Goal: Information Seeking & Learning: Learn about a topic

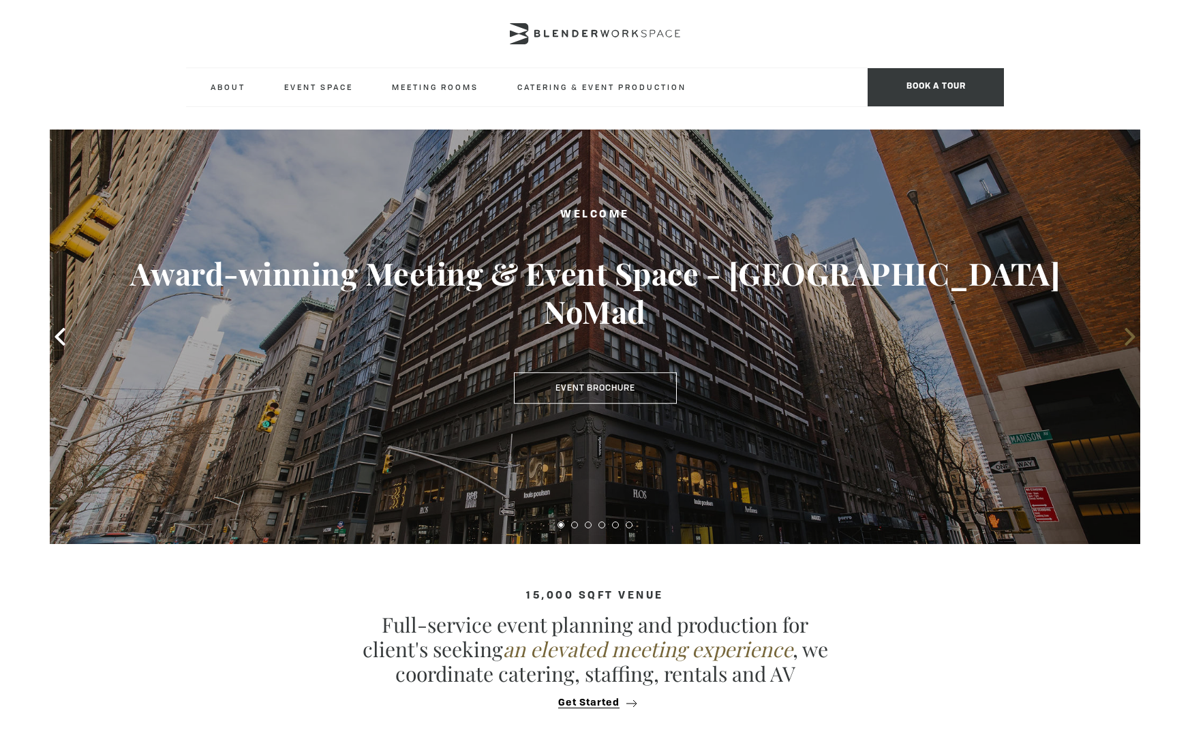
click at [1130, 337] on icon at bounding box center [1130, 337] width 18 height 18
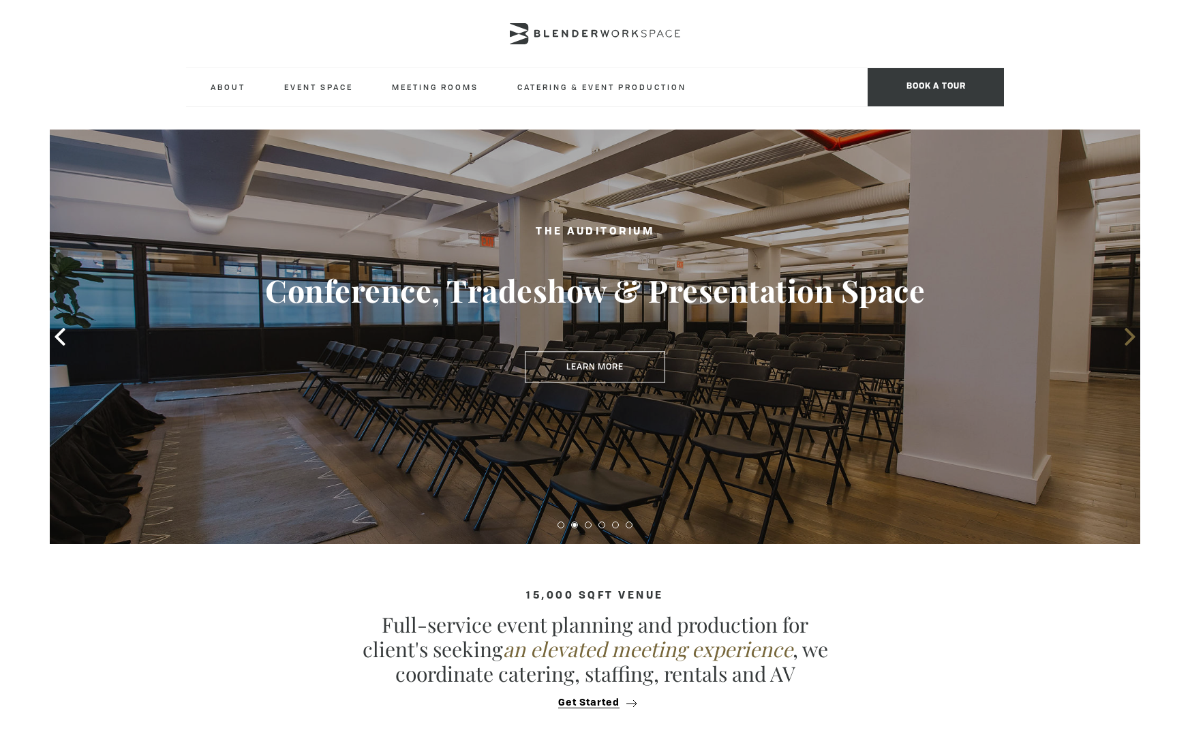
click at [1130, 337] on icon at bounding box center [1130, 337] width 18 height 18
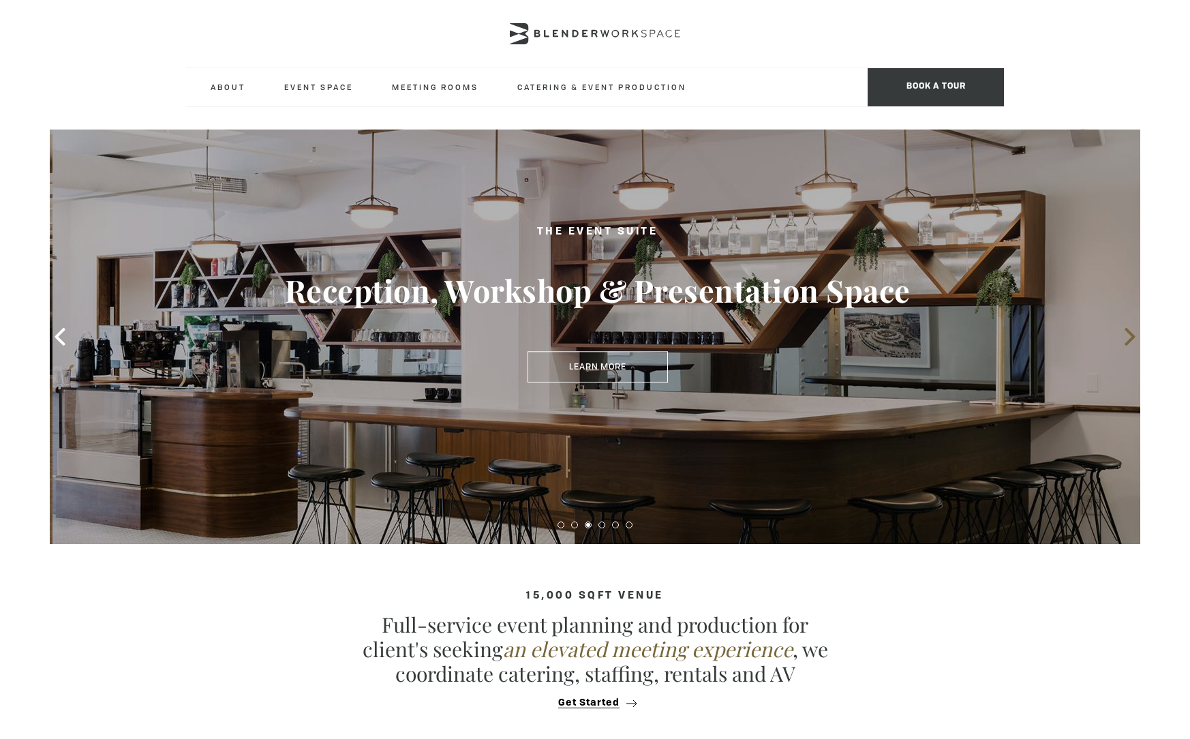
click at [1130, 337] on icon at bounding box center [1130, 337] width 18 height 18
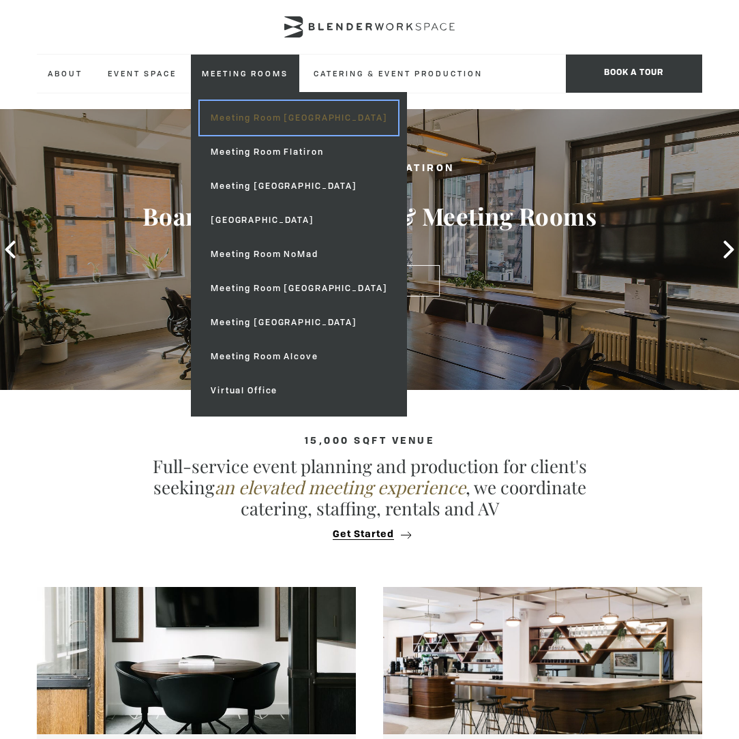
click at [246, 117] on link "Meeting Room [GEOGRAPHIC_DATA]" at bounding box center [299, 118] width 198 height 34
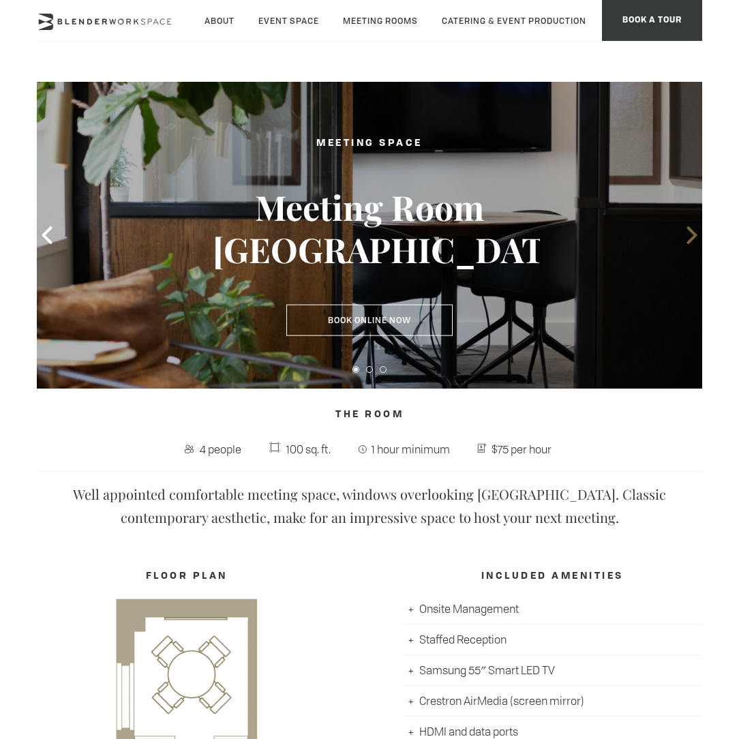
click at [688, 232] on icon at bounding box center [692, 235] width 18 height 18
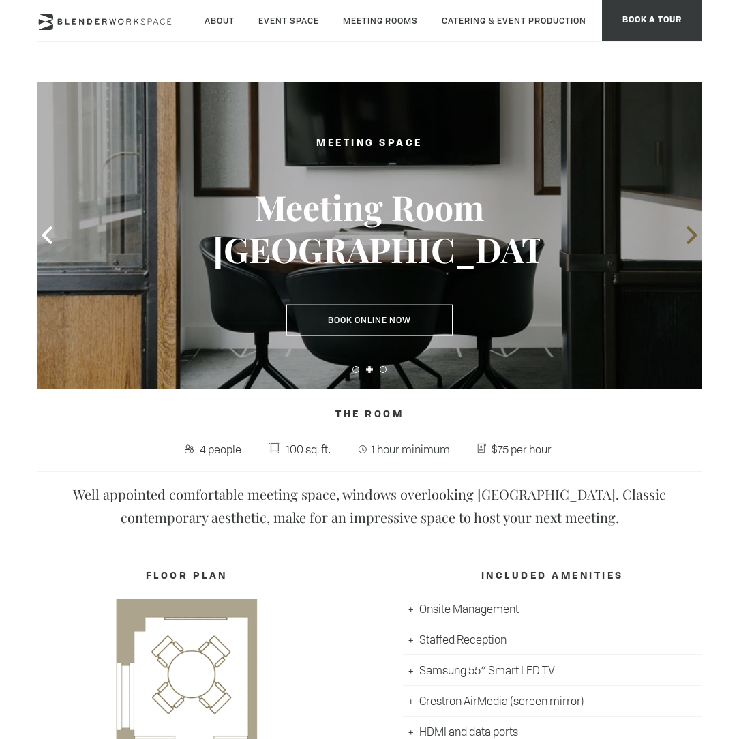
click at [688, 232] on icon at bounding box center [692, 235] width 18 height 18
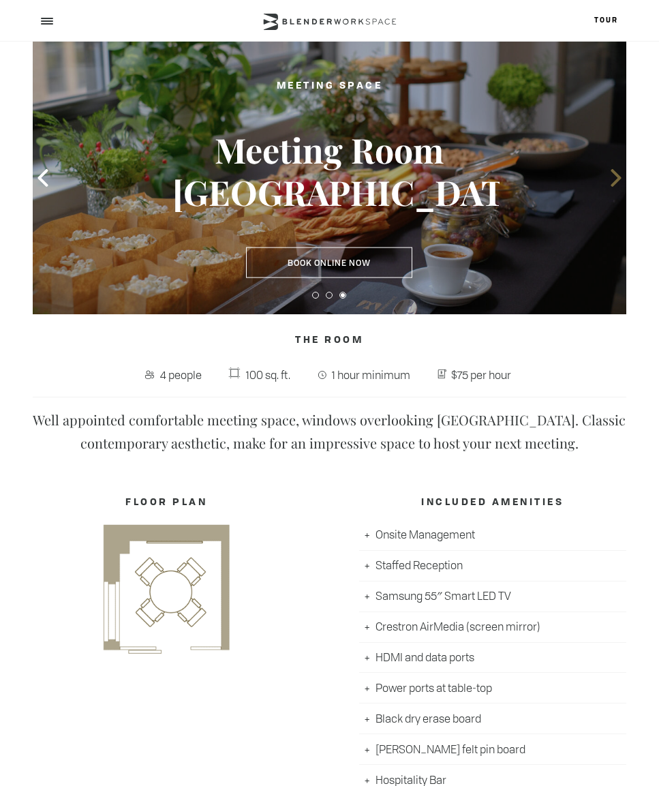
click at [615, 174] on icon at bounding box center [616, 178] width 10 height 18
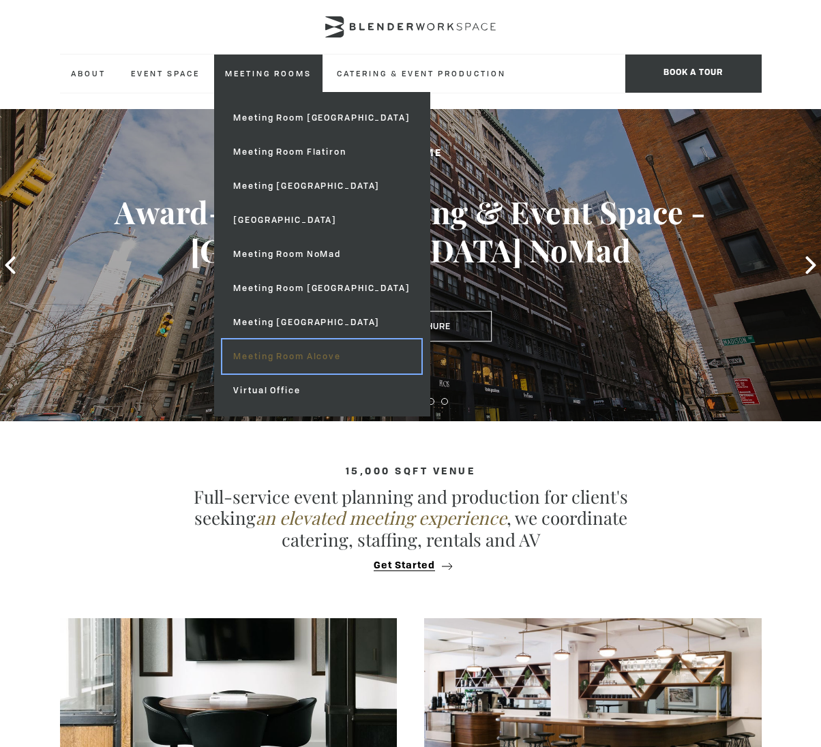
click at [298, 360] on link "Meeting Room Alcove" at bounding box center [321, 356] width 198 height 34
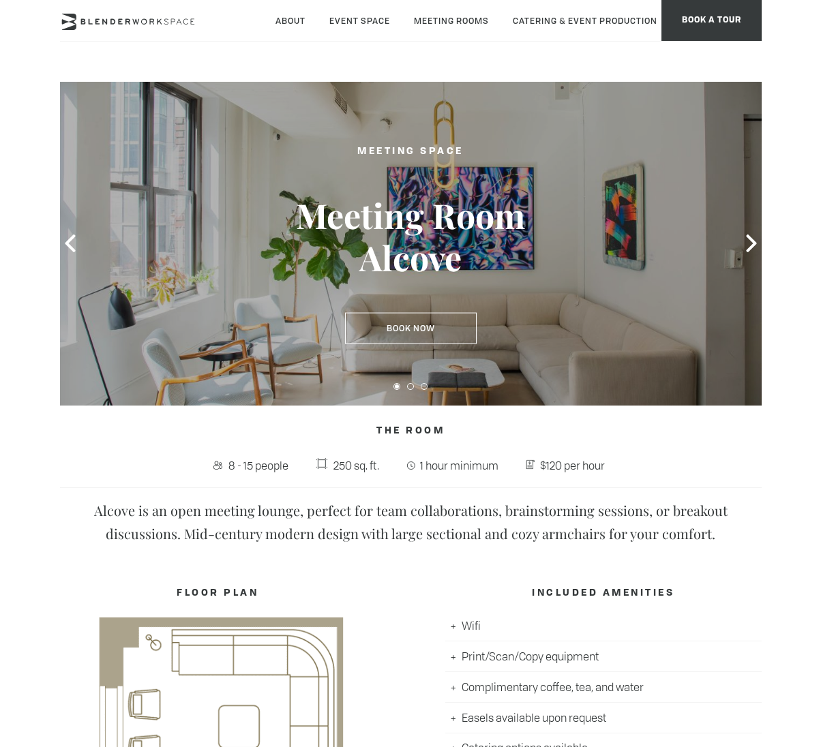
click at [754, 243] on icon at bounding box center [751, 243] width 10 height 18
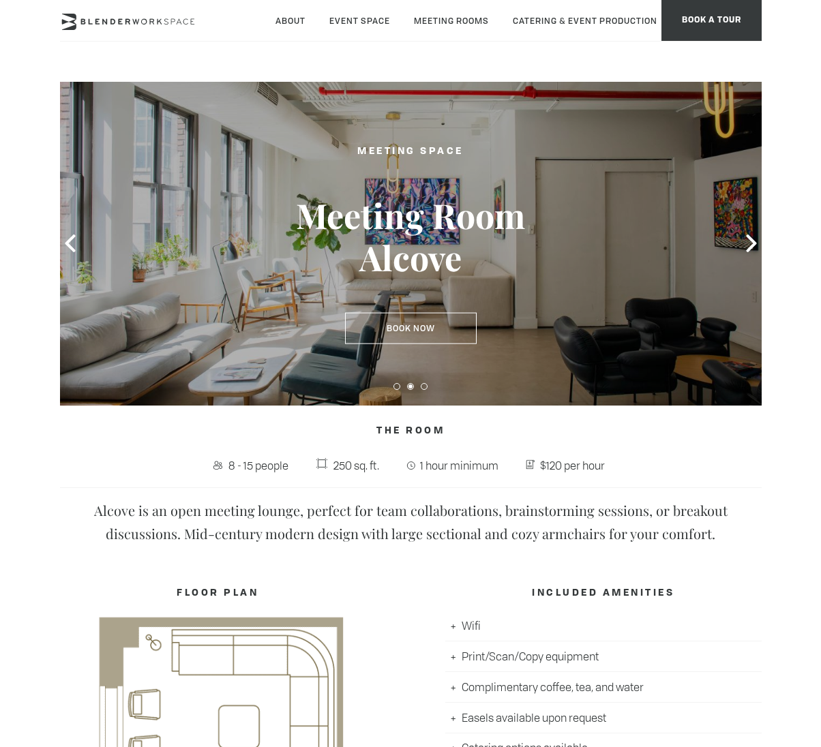
click at [754, 243] on icon at bounding box center [751, 243] width 10 height 18
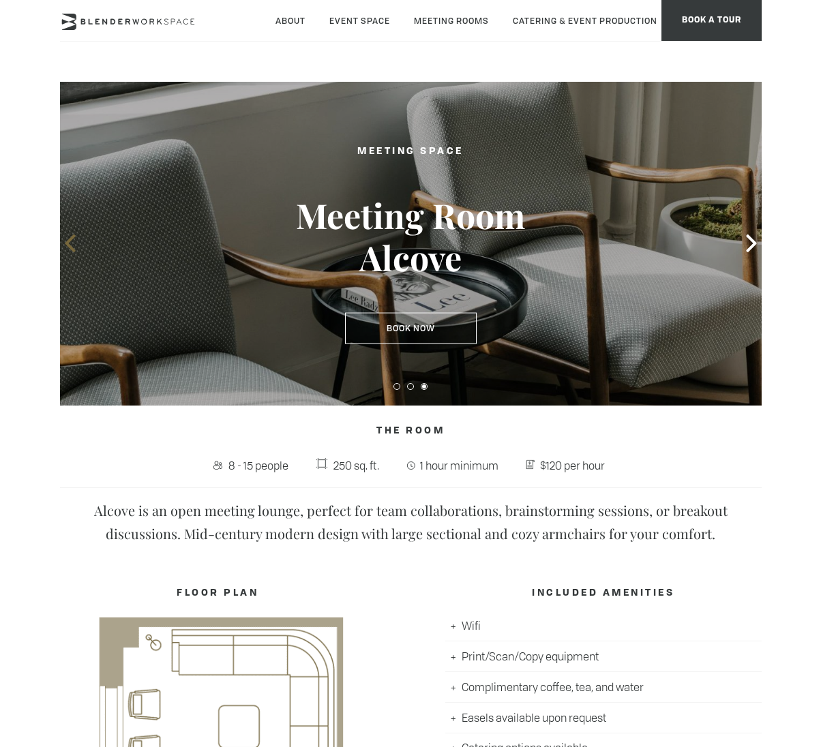
click at [65, 243] on icon at bounding box center [70, 243] width 10 height 18
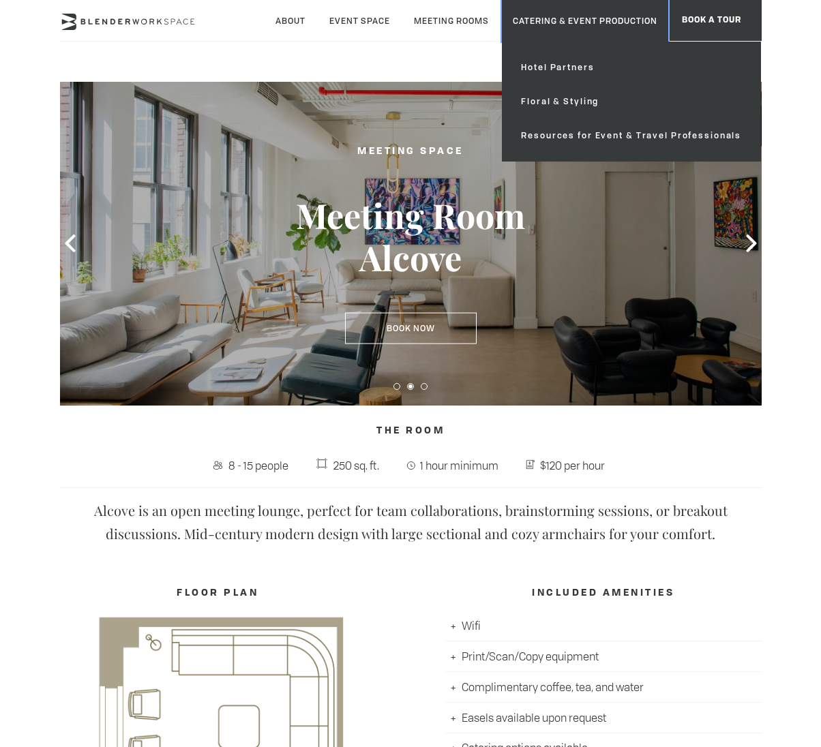
click at [555, 14] on link "Catering & Event Production" at bounding box center [585, 21] width 166 height 42
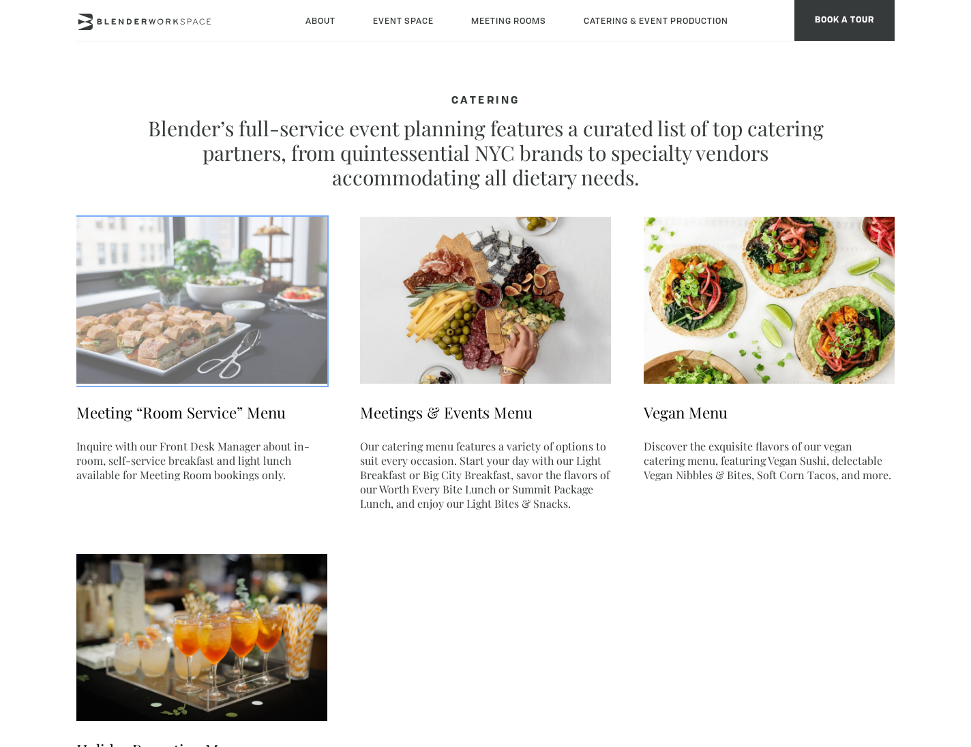
click at [188, 309] on img at bounding box center [201, 300] width 251 height 167
